Goal: Task Accomplishment & Management: Use online tool/utility

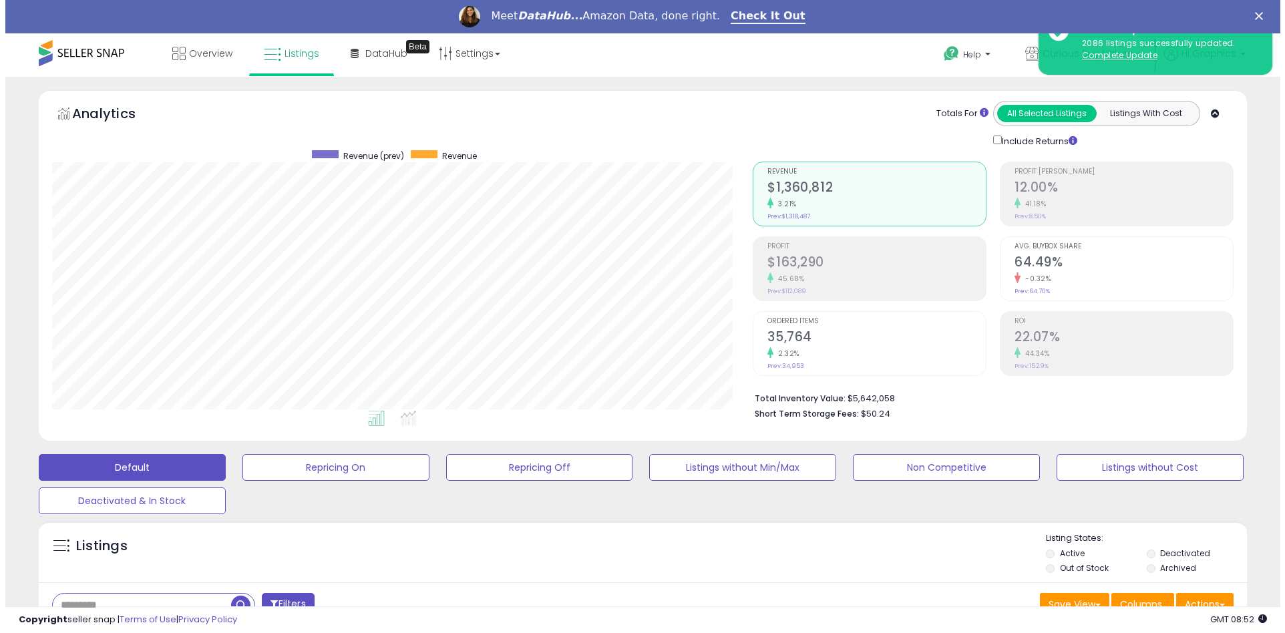
scroll to position [274, 701]
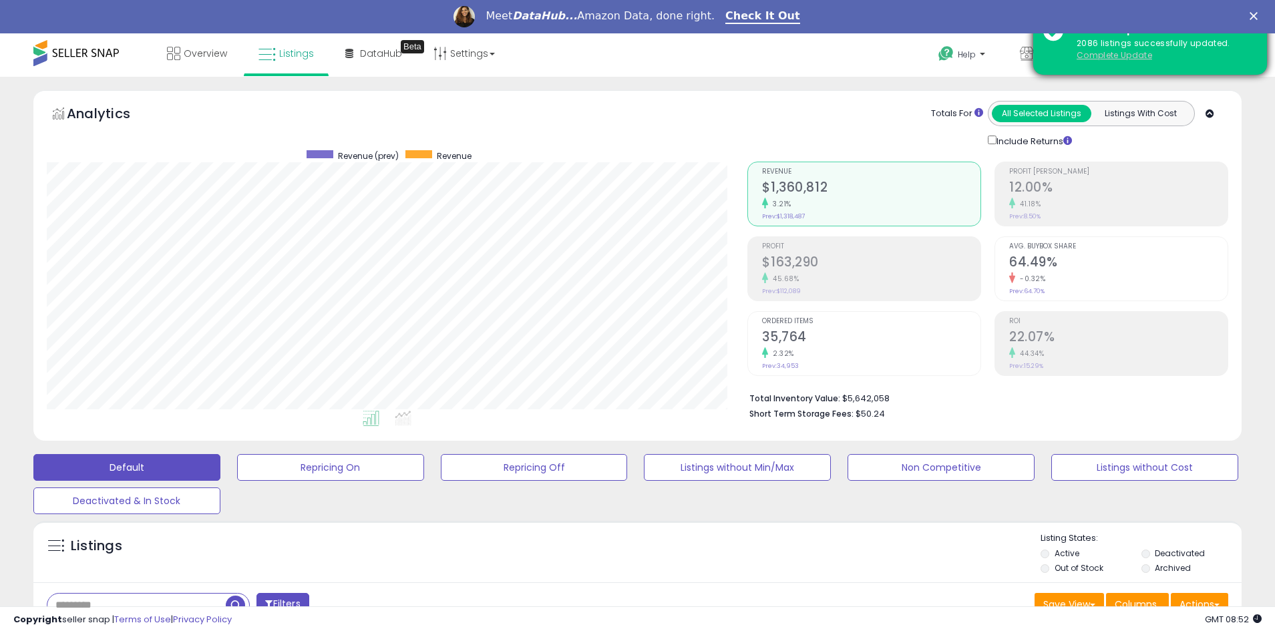
click at [1114, 55] on u "Complete Update" at bounding box center [1114, 54] width 75 height 11
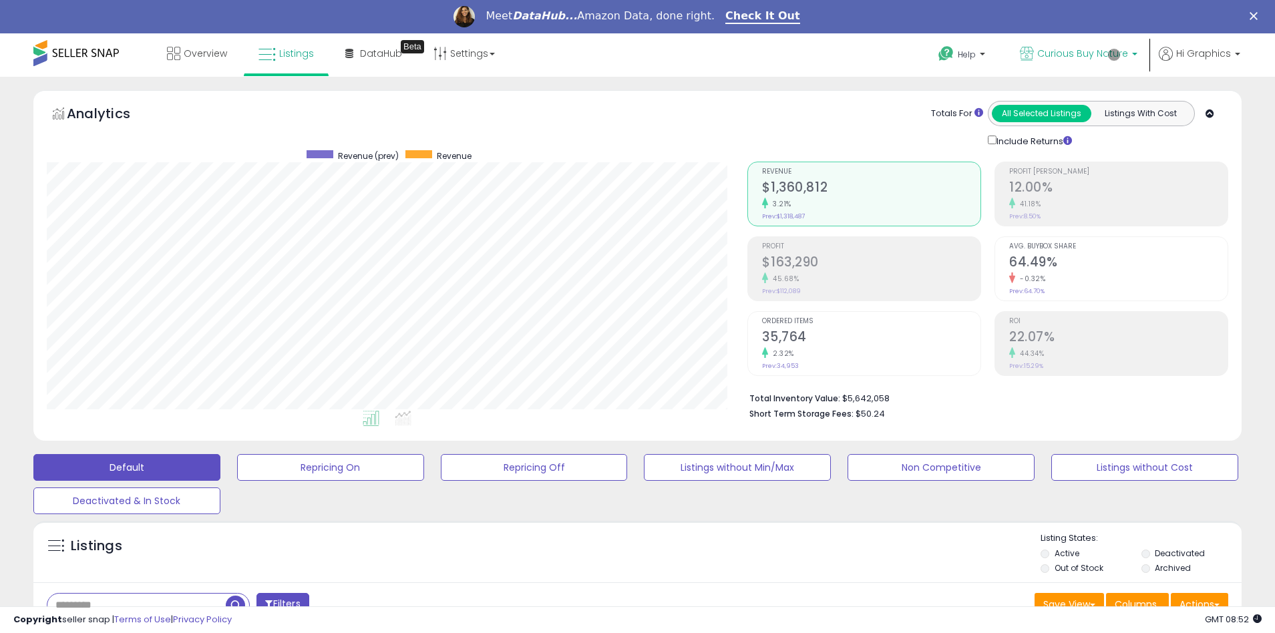
click at [1086, 53] on span "Curious Buy Nature" at bounding box center [1083, 53] width 91 height 13
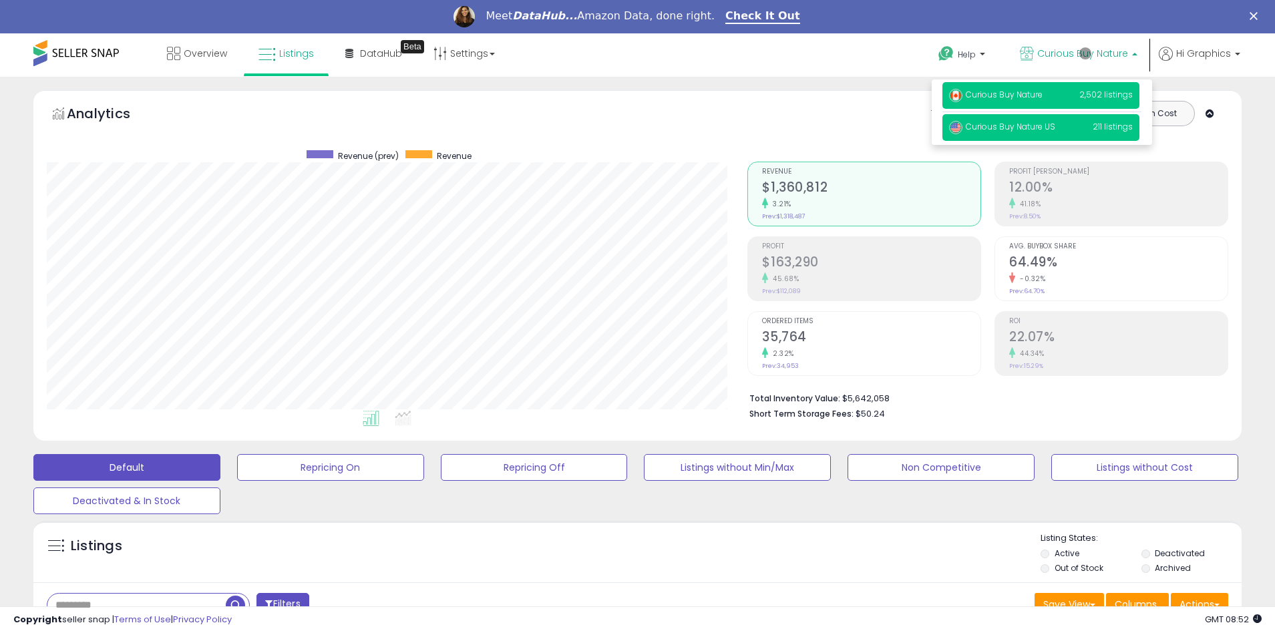
click at [1042, 128] on span "Curious Buy Nature US" at bounding box center [1002, 126] width 106 height 11
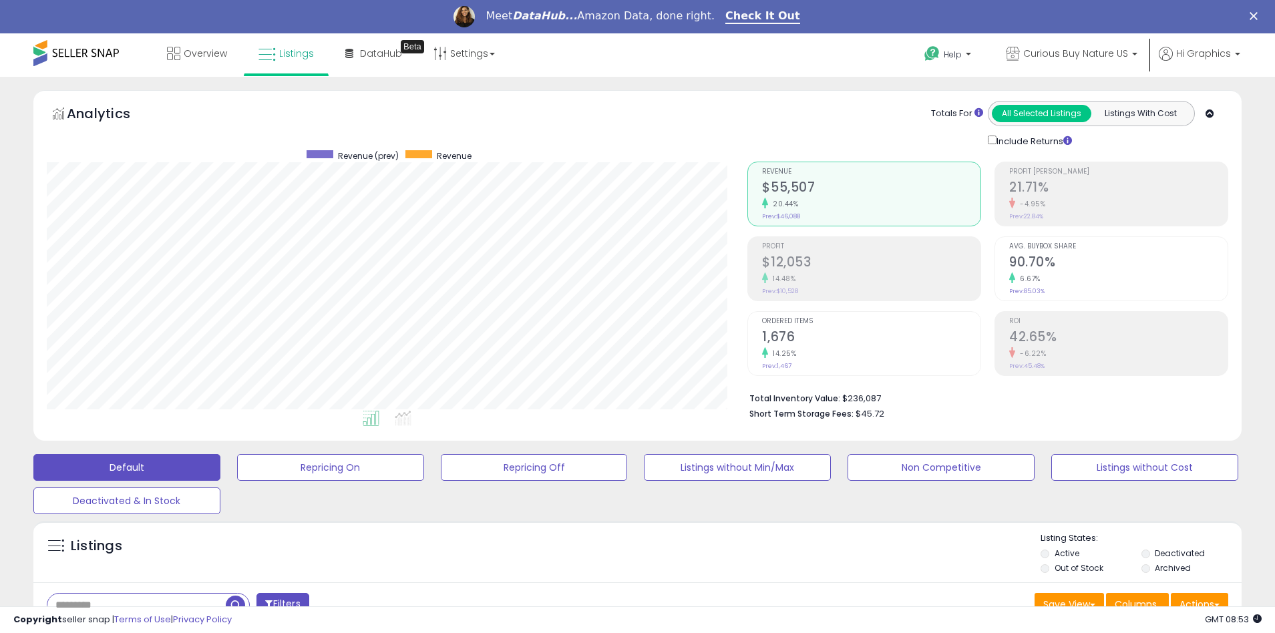
scroll to position [287, 0]
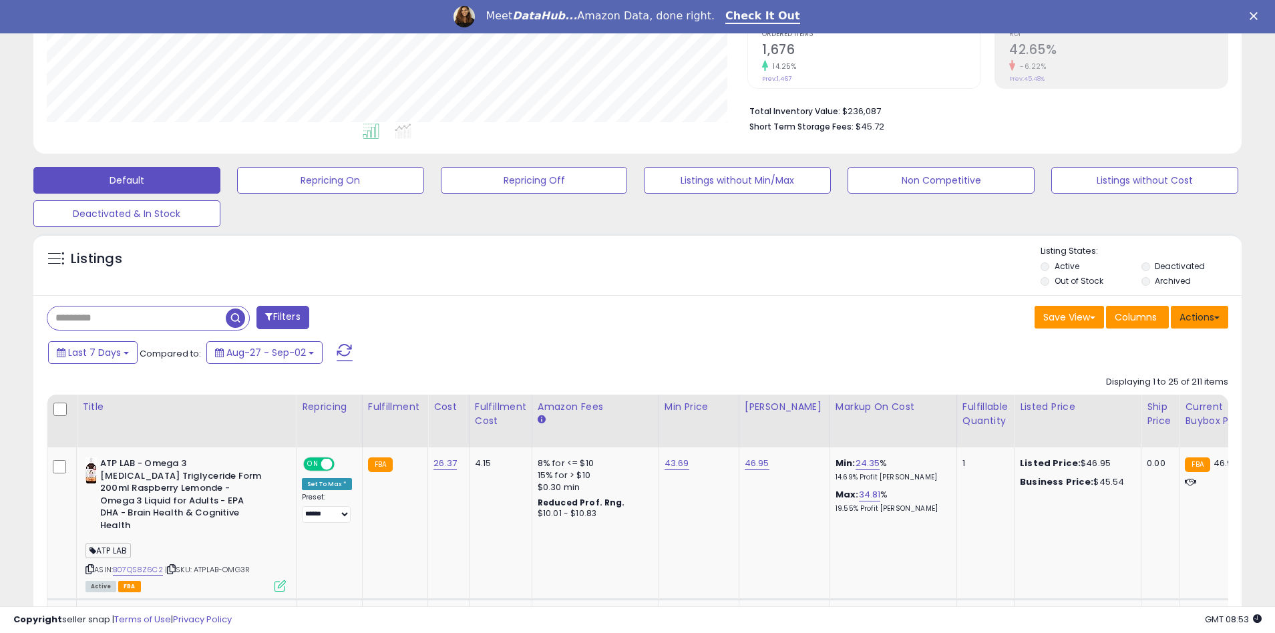
click at [1200, 317] on button "Actions" at bounding box center [1199, 317] width 57 height 23
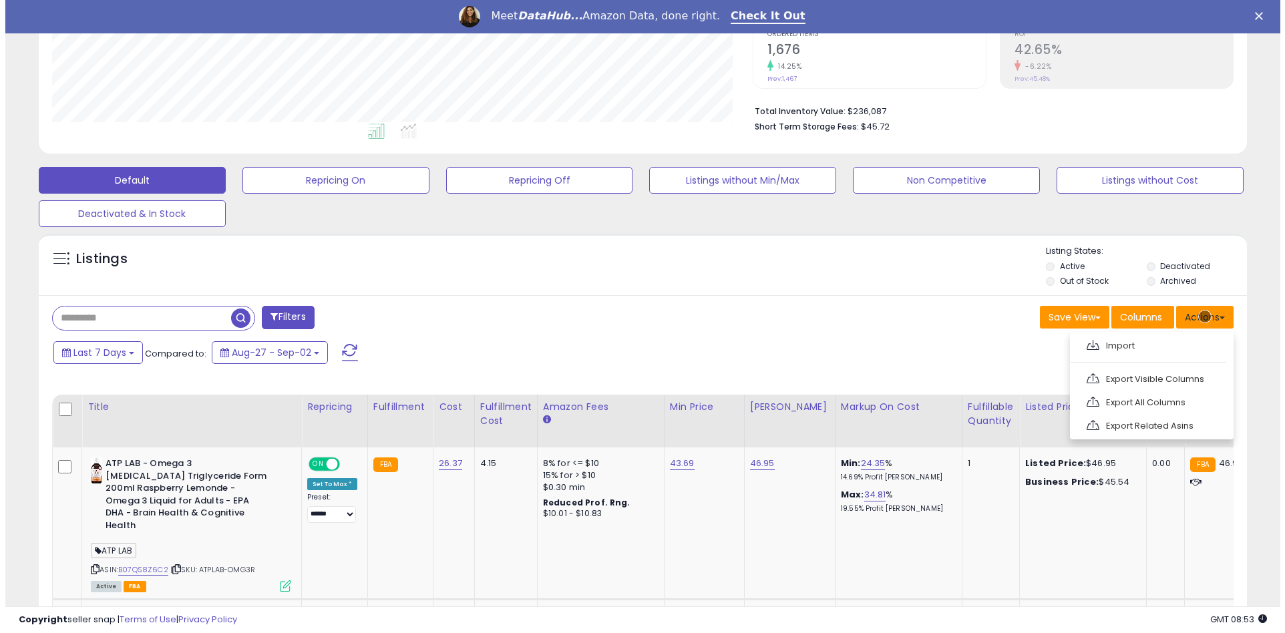
scroll to position [316, 0]
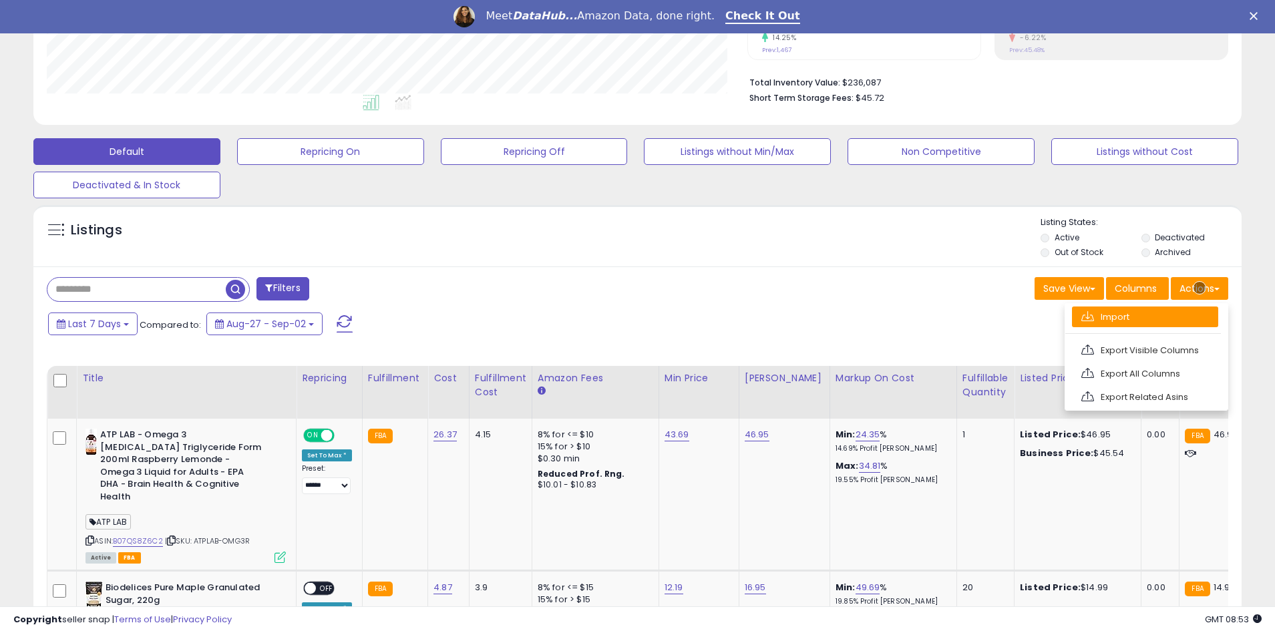
click at [1145, 317] on link "Import" at bounding box center [1145, 317] width 146 height 21
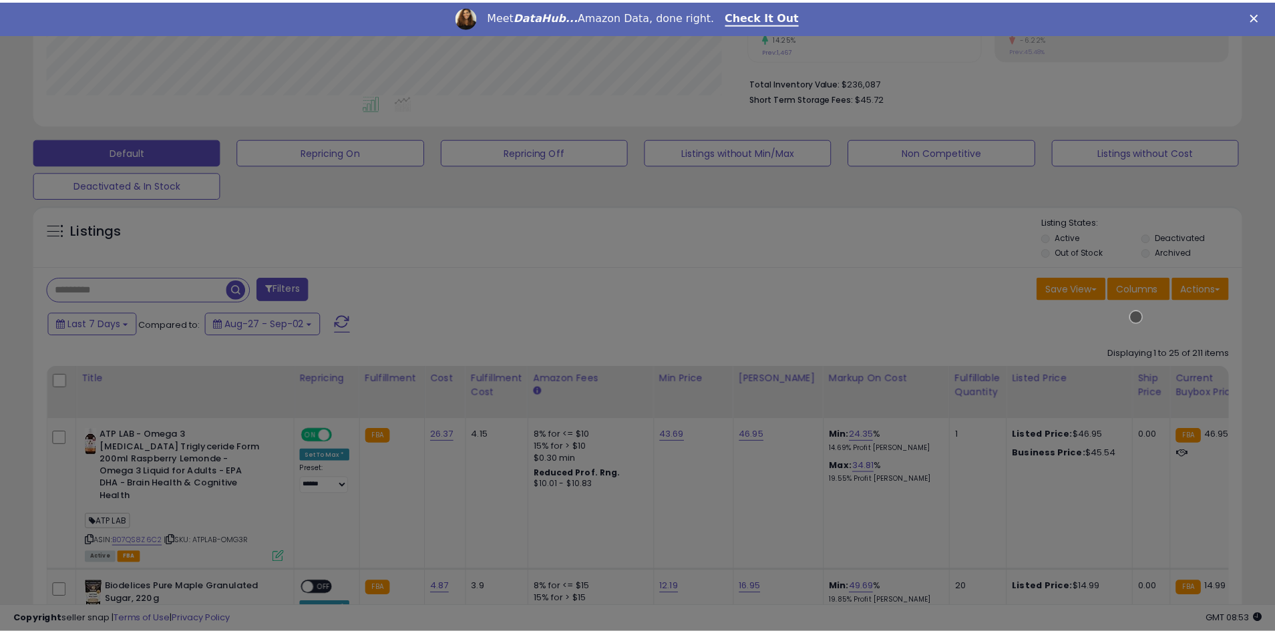
scroll to position [274, 707]
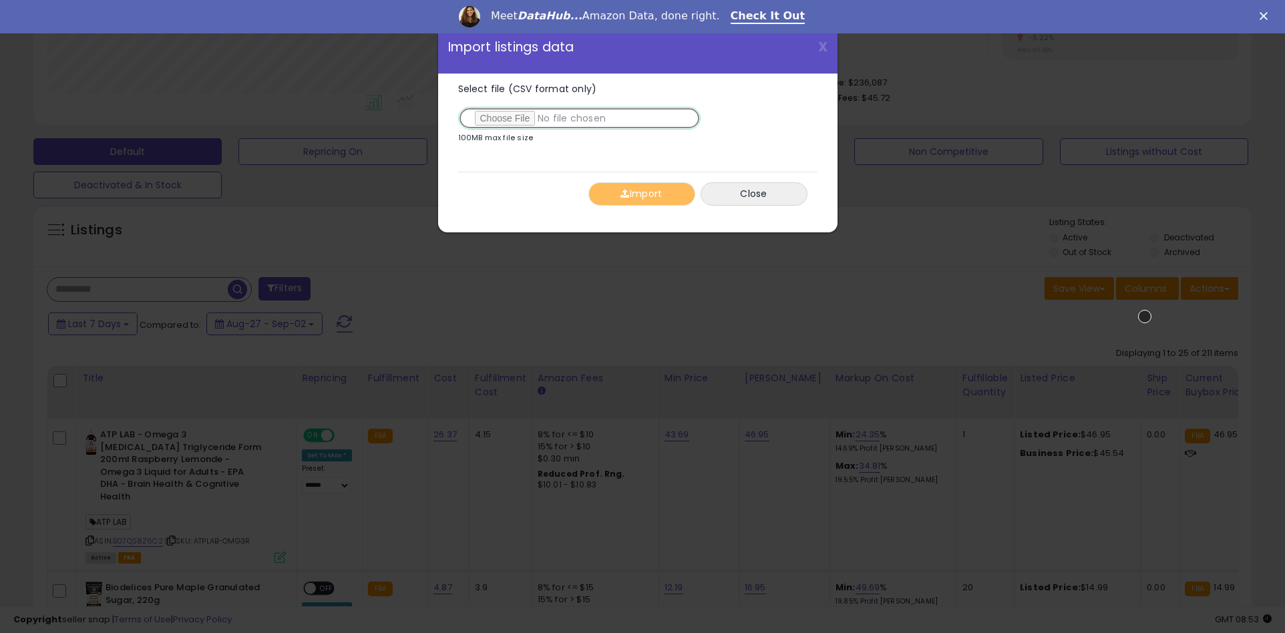
click at [577, 118] on input "Select file (CSV format only)" at bounding box center [579, 118] width 243 height 23
type input "**********"
click at [641, 194] on button "Import" at bounding box center [642, 193] width 107 height 23
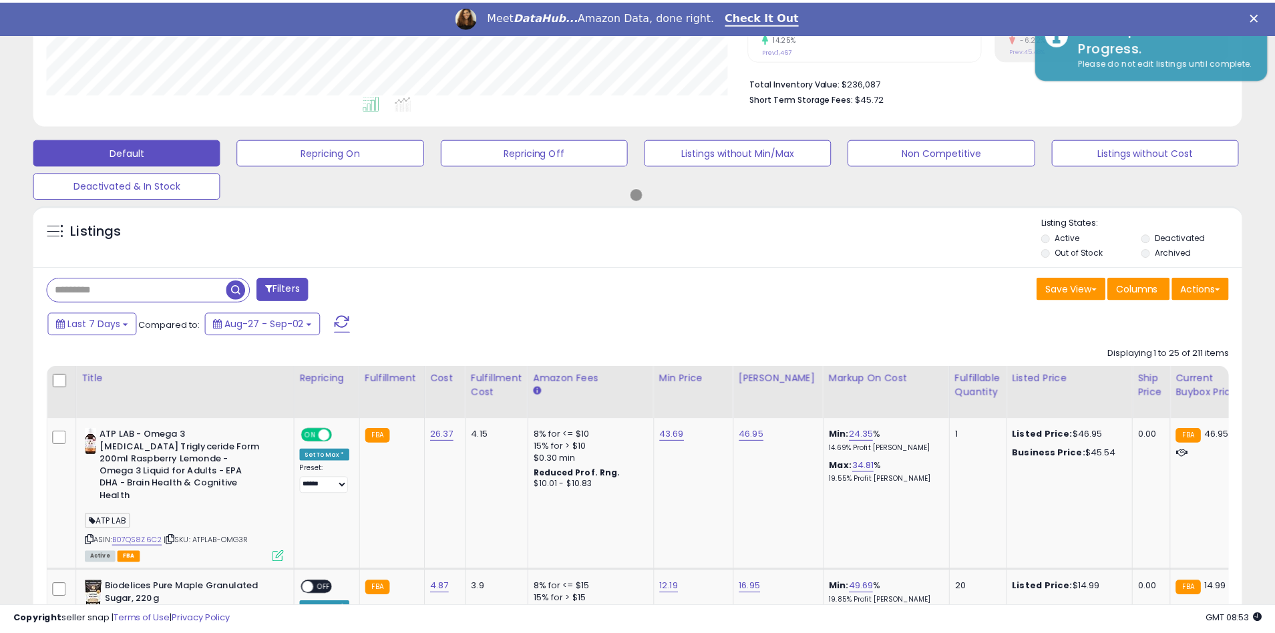
scroll to position [667793, 667366]
